Goal: Task Accomplishment & Management: Use online tool/utility

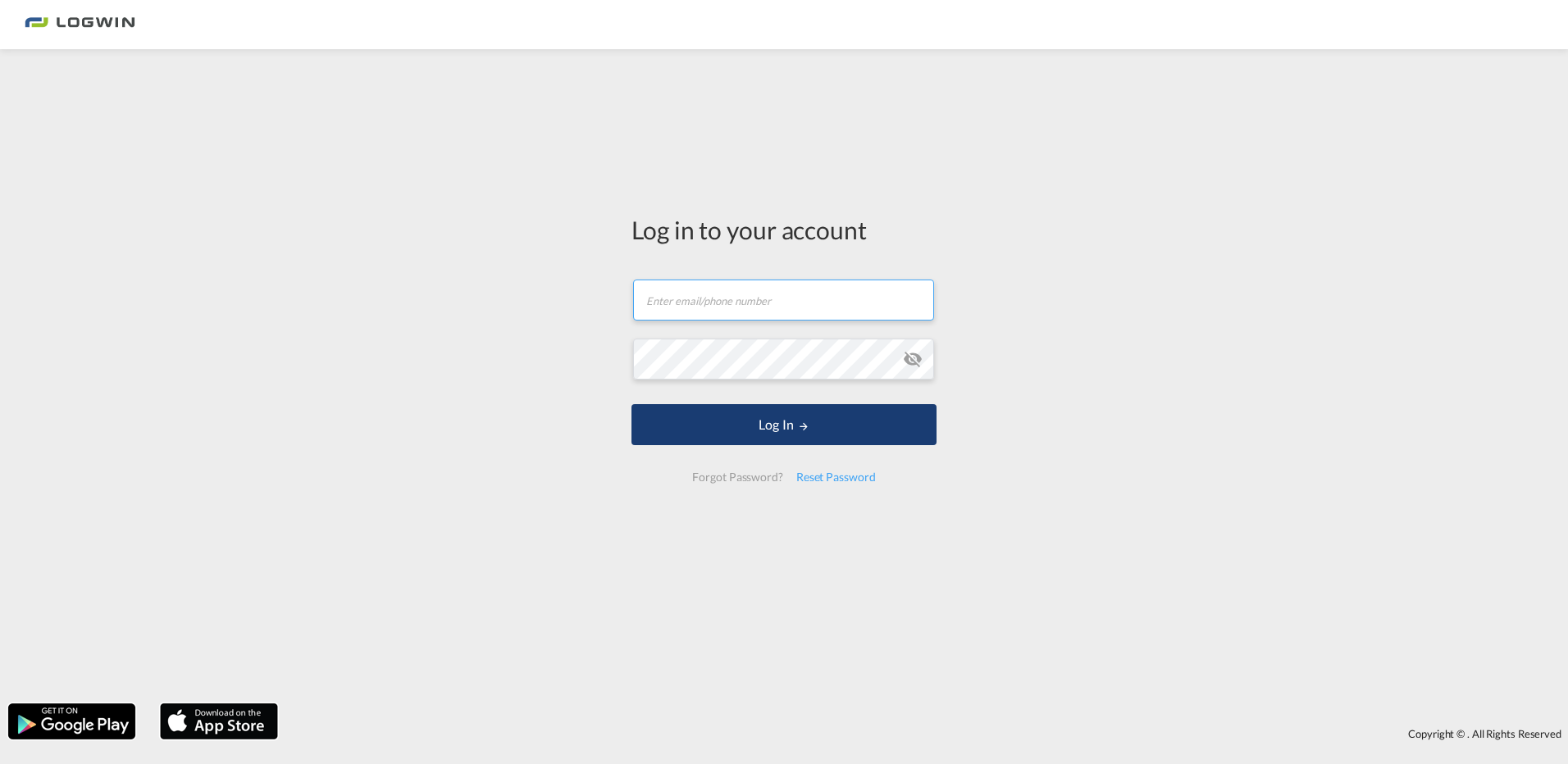
type input "[PERSON_NAME][EMAIL_ADDRESS][DOMAIN_NAME]"
click at [758, 440] on button "Log In" at bounding box center [784, 425] width 305 height 41
